Goal: Task Accomplishment & Management: Use online tool/utility

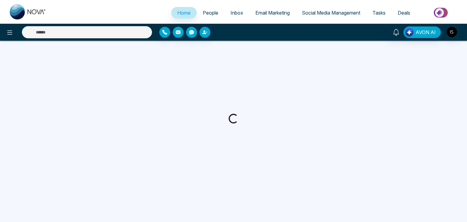
select select "*"
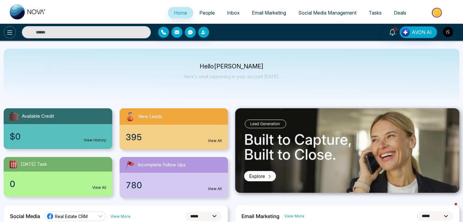
click at [10, 31] on icon at bounding box center [9, 32] width 7 height 7
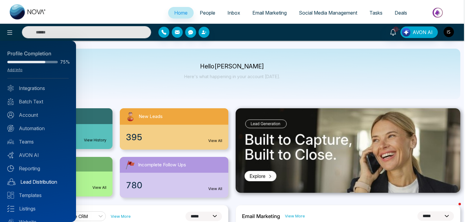
scroll to position [24, 0]
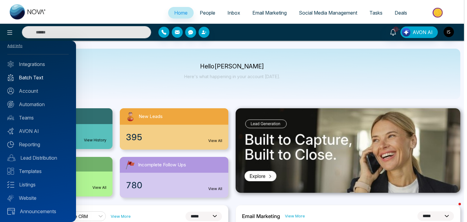
click at [42, 78] on link "Batch Text" at bounding box center [37, 77] width 61 height 7
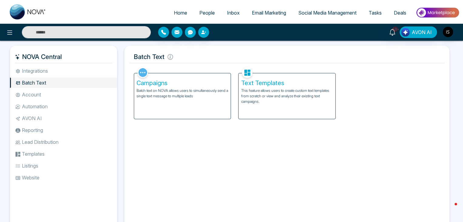
click at [257, 98] on p "This feature allows users to create custom text templates from scratch or view …" at bounding box center [287, 96] width 92 height 16
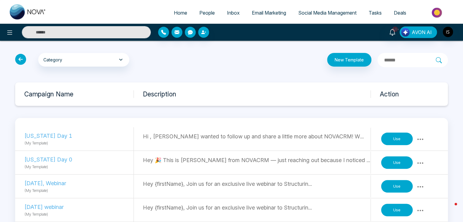
click at [22, 59] on icon at bounding box center [20, 59] width 11 height 11
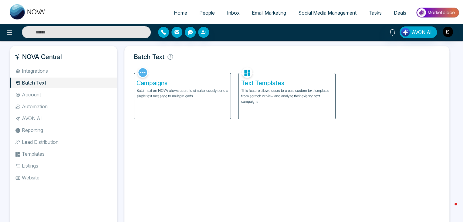
click at [189, 95] on p "Batch text on NOVA allows users to simultaneously send a single text message to…" at bounding box center [183, 93] width 92 height 11
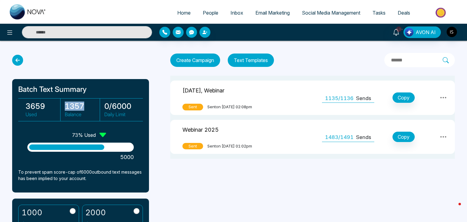
drag, startPoint x: 82, startPoint y: 105, endPoint x: 60, endPoint y: 109, distance: 22.2
click at [60, 109] on div "3659 Used 1357 Balance 0 / 6000 Daily Limit" at bounding box center [80, 109] width 125 height 23
click at [78, 107] on h3 "1357" at bounding box center [82, 105] width 35 height 9
click at [457, 32] on div "10+ AVON AI" at bounding box center [369, 32] width 187 height 12
click at [453, 32] on img "button" at bounding box center [451, 32] width 10 height 10
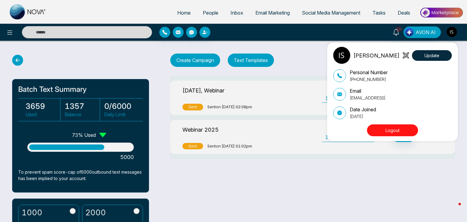
drag, startPoint x: 383, startPoint y: 98, endPoint x: 349, endPoint y: 100, distance: 33.5
click at [349, 100] on p "[EMAIL_ADDRESS]" at bounding box center [367, 97] width 36 height 6
copy p "[EMAIL_ADDRESS]"
click at [149, 11] on div "[PERSON_NAME] Update Personal Number [PHONE_NUMBER] Email [EMAIL_ADDRESS] Date …" at bounding box center [233, 111] width 467 height 222
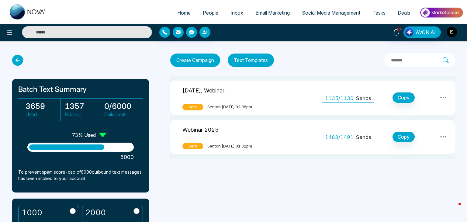
click at [452, 30] on img "button" at bounding box center [451, 32] width 10 height 10
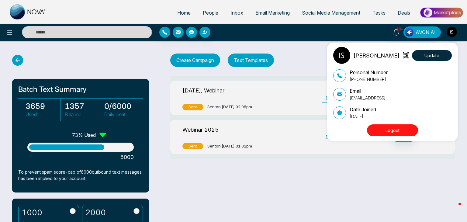
drag, startPoint x: 384, startPoint y: 98, endPoint x: 350, endPoint y: 100, distance: 34.1
click at [350, 100] on div "Email [EMAIL_ADDRESS]" at bounding box center [392, 94] width 118 height 14
copy p "[EMAIL_ADDRESS]"
click at [311, 32] on div "[PERSON_NAME] Update Personal Number [PHONE_NUMBER] Email [EMAIL_ADDRESS] Date …" at bounding box center [233, 111] width 467 height 222
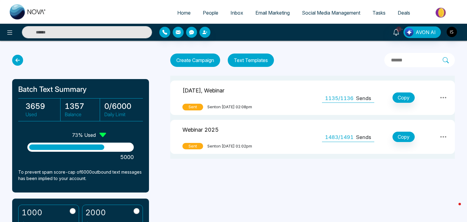
click at [215, 12] on link "People" at bounding box center [211, 13] width 28 height 12
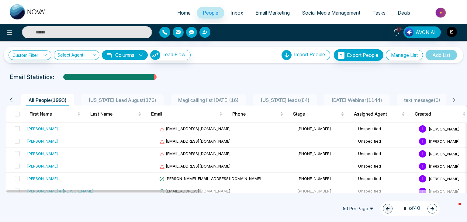
click at [183, 9] on link "Home" at bounding box center [184, 13] width 26 height 12
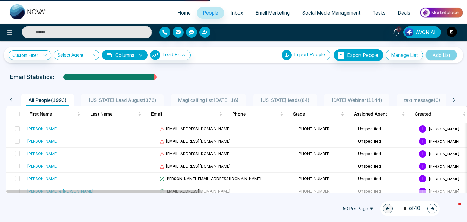
select select "*"
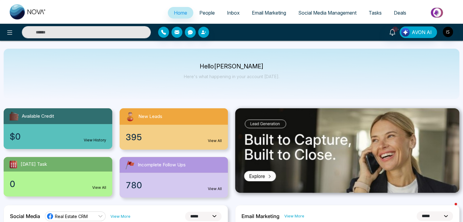
click at [209, 14] on span "People" at bounding box center [207, 13] width 15 height 6
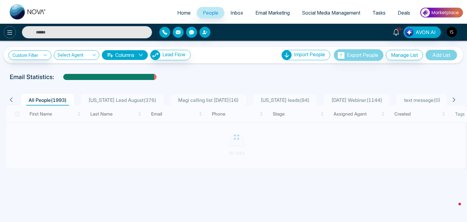
click at [11, 31] on icon at bounding box center [9, 32] width 7 height 7
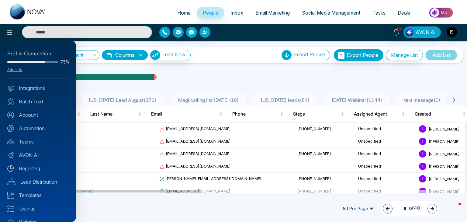
click at [178, 16] on div at bounding box center [233, 111] width 467 height 222
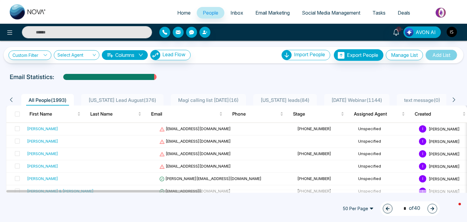
click at [179, 8] on link "Home" at bounding box center [184, 13] width 26 height 12
select select "*"
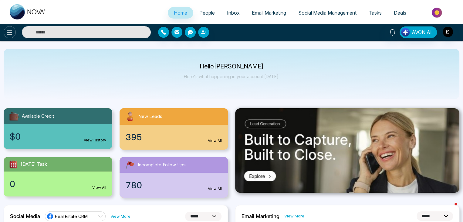
click at [9, 36] on icon at bounding box center [9, 32] width 7 height 7
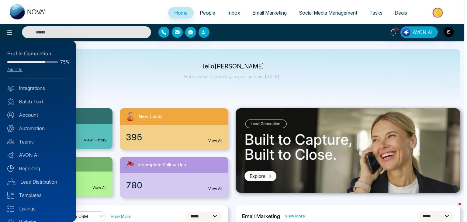
scroll to position [24, 0]
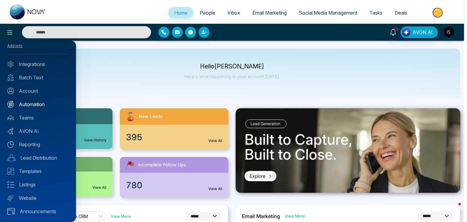
click at [49, 104] on link "Automation" at bounding box center [37, 104] width 61 height 7
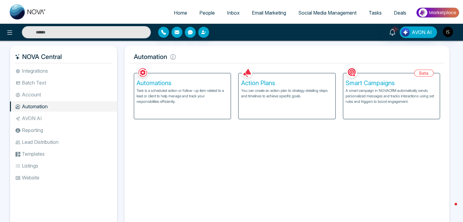
click at [180, 9] on link "Home" at bounding box center [181, 13] width 26 height 12
select select "*"
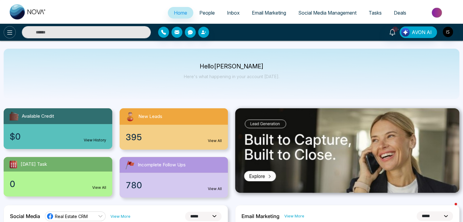
click at [10, 36] on icon at bounding box center [9, 32] width 7 height 7
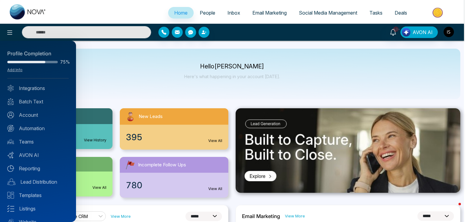
scroll to position [24, 0]
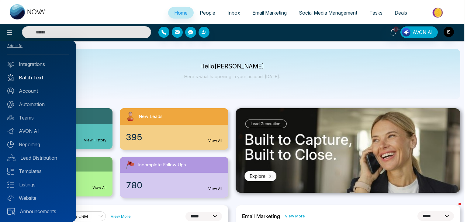
click at [49, 76] on link "Batch Text" at bounding box center [37, 77] width 61 height 7
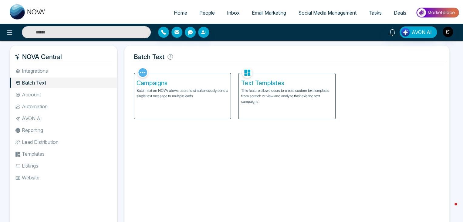
click at [166, 110] on div "Campaigns Batch text on NOVA allows users to simultaneously send a single text …" at bounding box center [182, 96] width 97 height 46
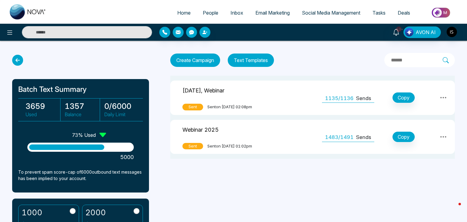
click at [202, 54] on button "Create Campaign" at bounding box center [195, 59] width 50 height 13
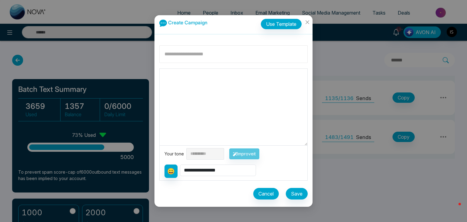
click at [203, 57] on input at bounding box center [233, 54] width 148 height 18
type input "**********"
click at [178, 78] on textarea at bounding box center [233, 107] width 148 height 77
paste textarea "**********"
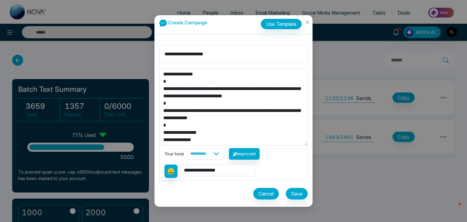
drag, startPoint x: 199, startPoint y: 73, endPoint x: 174, endPoint y: 75, distance: 25.0
click at [174, 75] on textarea "**********" at bounding box center [233, 107] width 148 height 77
type textarea "**********"
click at [212, 173] on select "**********" at bounding box center [218, 170] width 76 height 12
select select "**********"
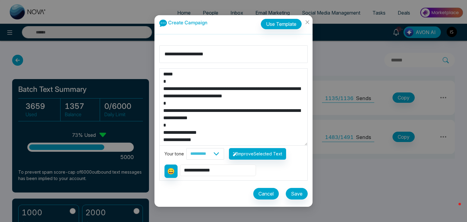
click at [180, 164] on select "**********" at bounding box center [218, 170] width 76 height 12
type textarea "**********"
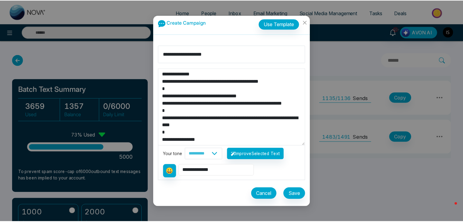
scroll to position [73, 0]
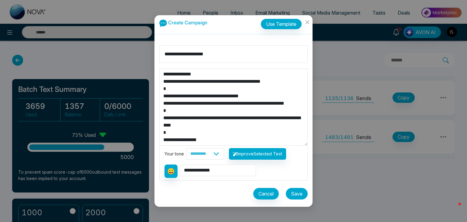
click at [299, 193] on button "Save" at bounding box center [296, 194] width 22 height 12
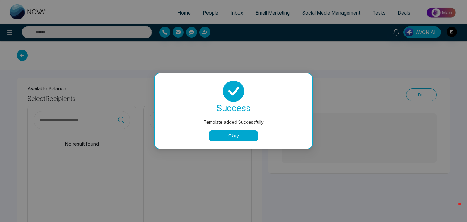
type textarea "**********"
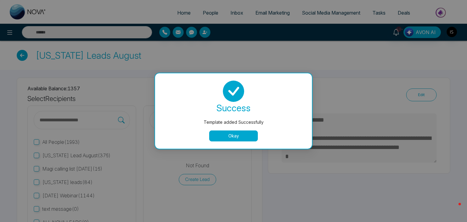
click at [233, 137] on button "Okay" at bounding box center [233, 135] width 49 height 11
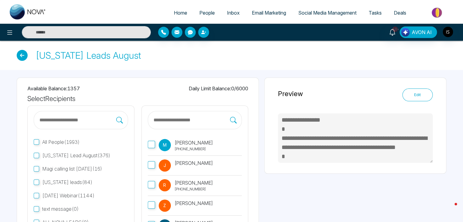
click at [176, 121] on input "text" at bounding box center [191, 120] width 77 height 8
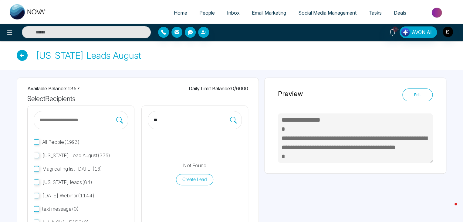
type input "*"
click at [163, 84] on div "Available Balance: 1357 Daily Limit Balance: 0 / 6000 Select Recipients All Peo…" at bounding box center [138, 182] width 242 height 210
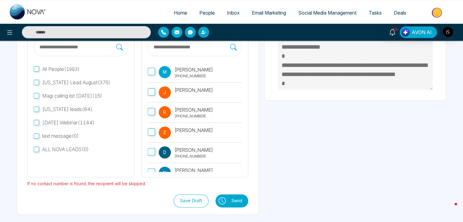
click at [82, 81] on span "[US_STATE] Lead August ( 376 )" at bounding box center [76, 82] width 68 height 6
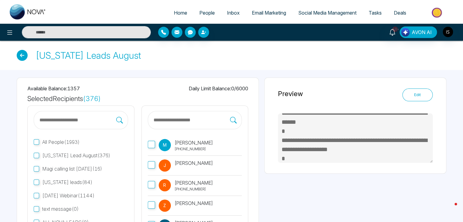
click at [22, 53] on icon at bounding box center [22, 55] width 11 height 11
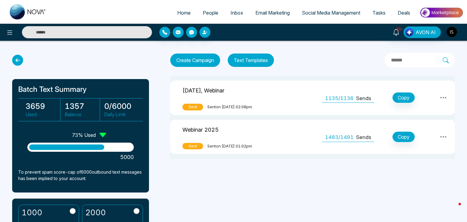
click at [451, 31] on img "button" at bounding box center [451, 32] width 10 height 10
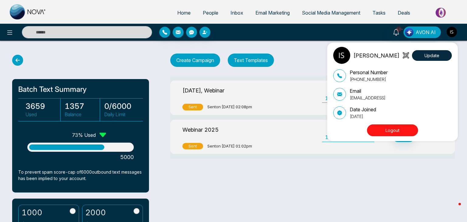
click at [402, 127] on button "Logout" at bounding box center [392, 130] width 51 height 12
